Goal: Navigation & Orientation: Find specific page/section

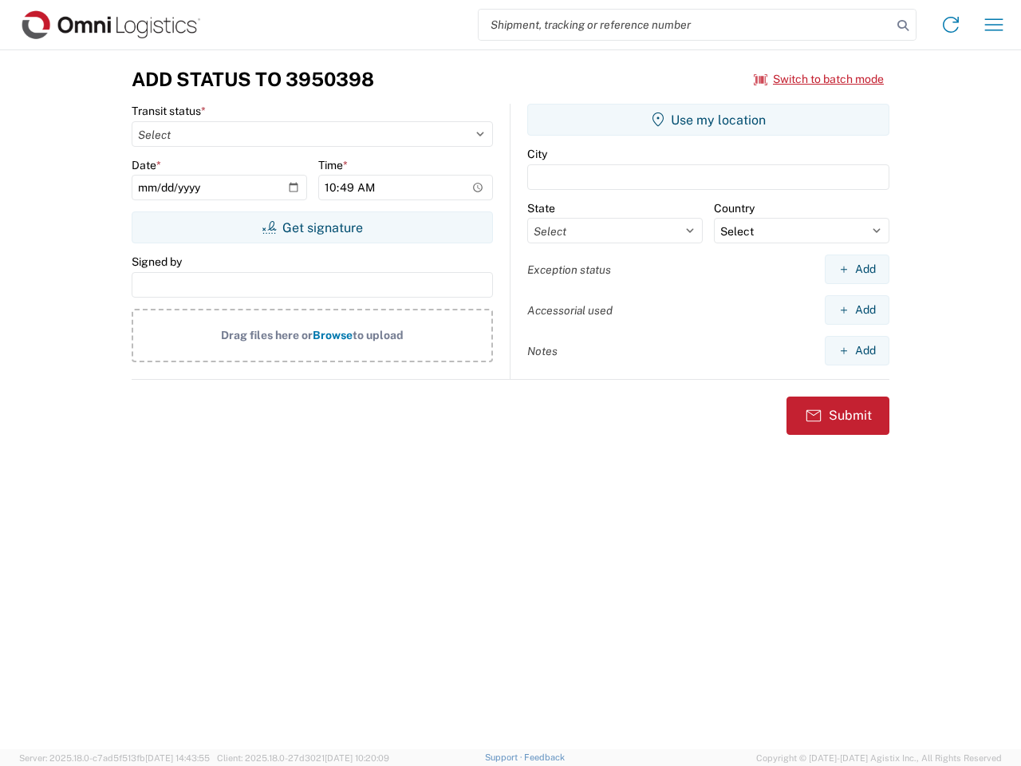
click at [685, 25] on input "search" at bounding box center [684, 25] width 413 height 30
click at [903, 26] on icon at bounding box center [903, 25] width 22 height 22
click at [951, 25] on icon at bounding box center [951, 25] width 26 height 26
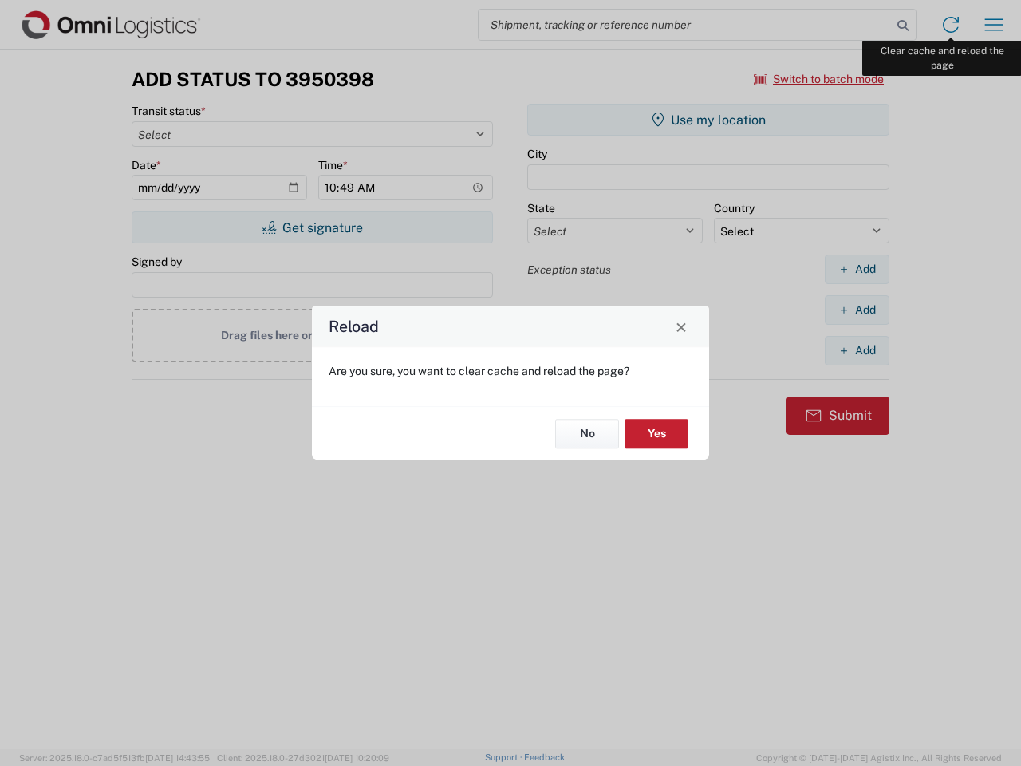
click at [994, 25] on div "Reload Are you sure, you want to clear cache and reload the page? No Yes" at bounding box center [510, 383] width 1021 height 766
click at [819, 79] on div "Reload Are you sure, you want to clear cache and reload the page? No Yes" at bounding box center [510, 383] width 1021 height 766
click at [312, 227] on div "Reload Are you sure, you want to clear cache and reload the page? No Yes" at bounding box center [510, 383] width 1021 height 766
click at [708, 120] on div "Reload Are you sure, you want to clear cache and reload the page? No Yes" at bounding box center [510, 383] width 1021 height 766
click at [856, 269] on div "Reload Are you sure, you want to clear cache and reload the page? No Yes" at bounding box center [510, 383] width 1021 height 766
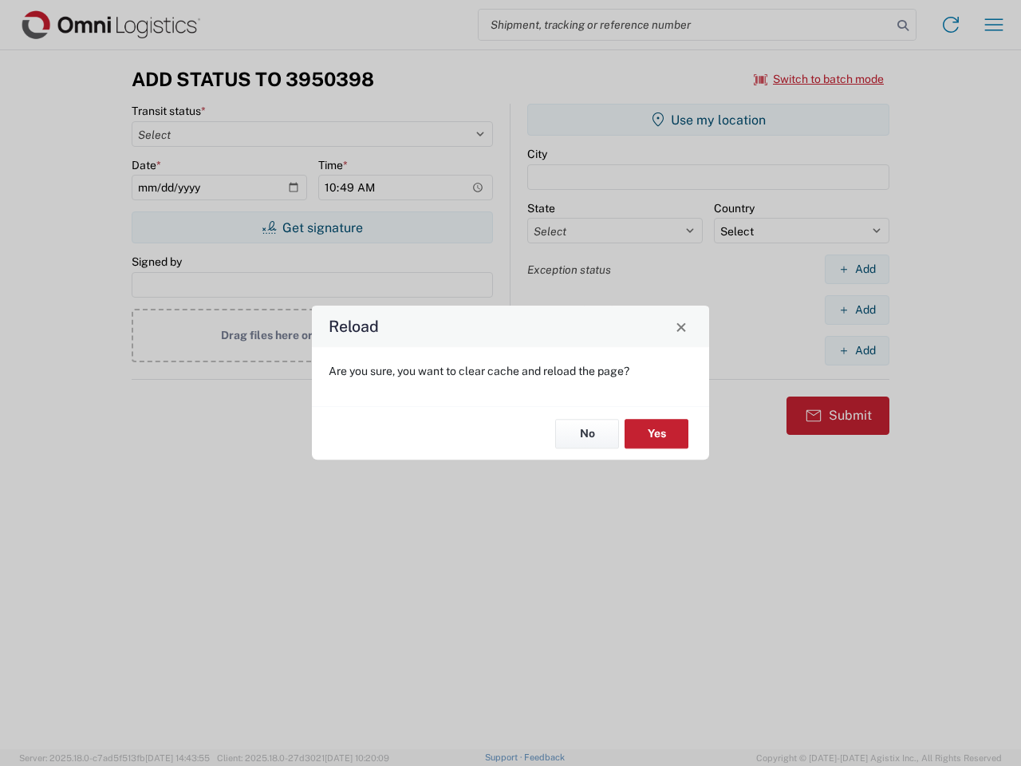
click at [856, 309] on div "Reload Are you sure, you want to clear cache and reload the page? No Yes" at bounding box center [510, 383] width 1021 height 766
click at [856, 350] on div "Reload Are you sure, you want to clear cache and reload the page? No Yes" at bounding box center [510, 383] width 1021 height 766
